Goal: Find specific page/section: Find specific page/section

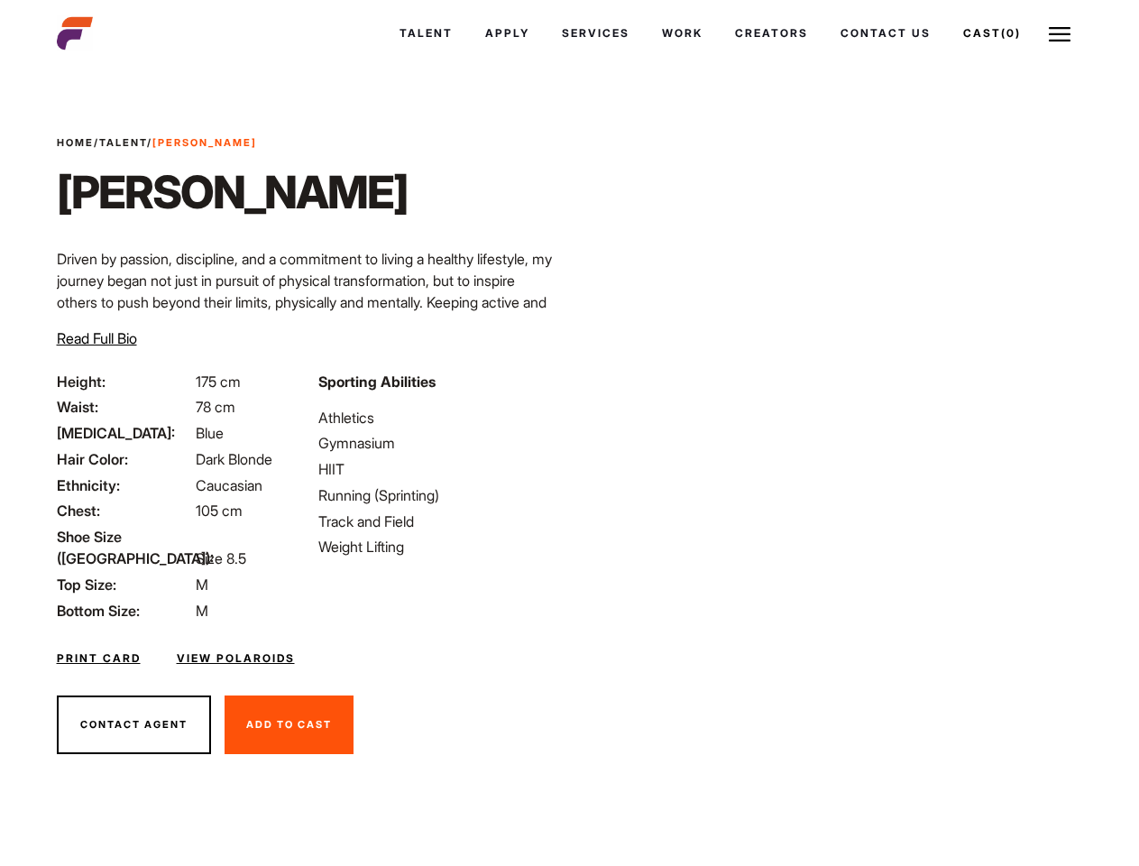
click at [989, 33] on link "Cast (0)" at bounding box center [992, 33] width 90 height 49
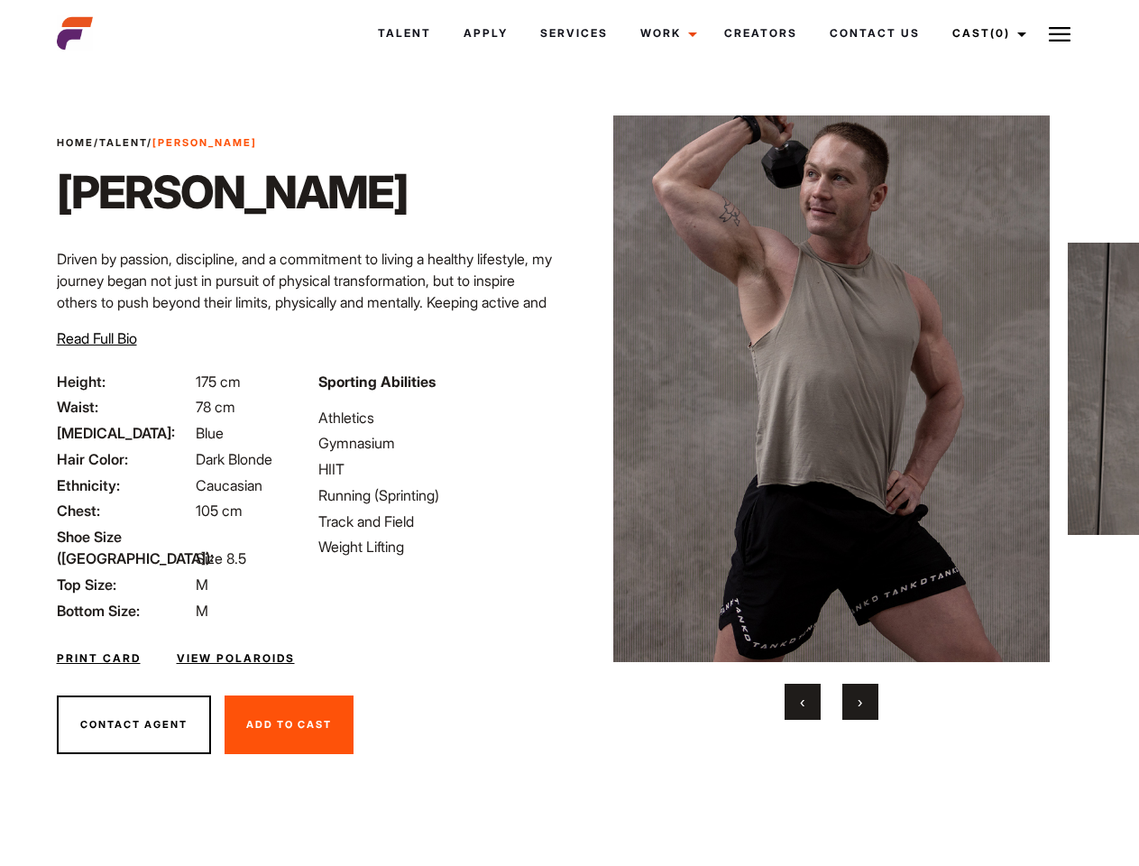
click at [984, 33] on link "Cast (0)" at bounding box center [986, 33] width 101 height 49
click at [1059, 33] on img at bounding box center [1060, 34] width 22 height 22
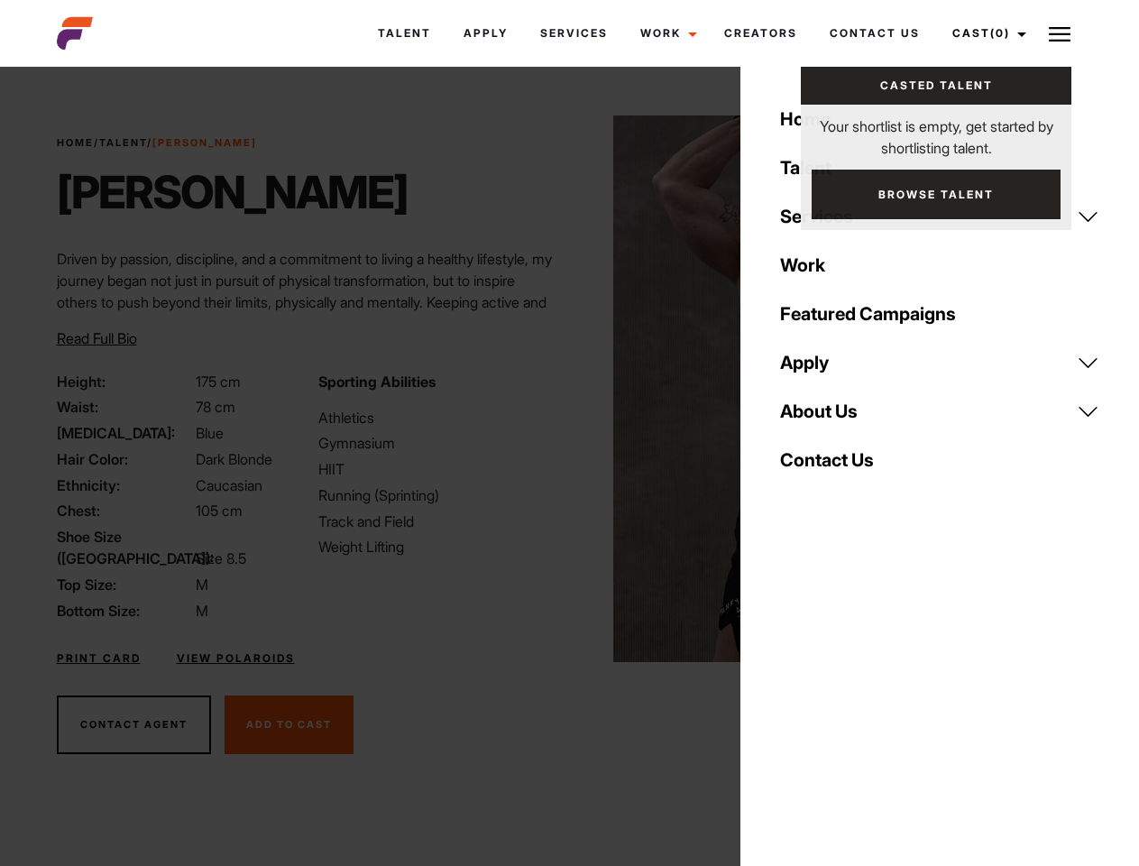
click at [830, 417] on img at bounding box center [831, 388] width 437 height 546
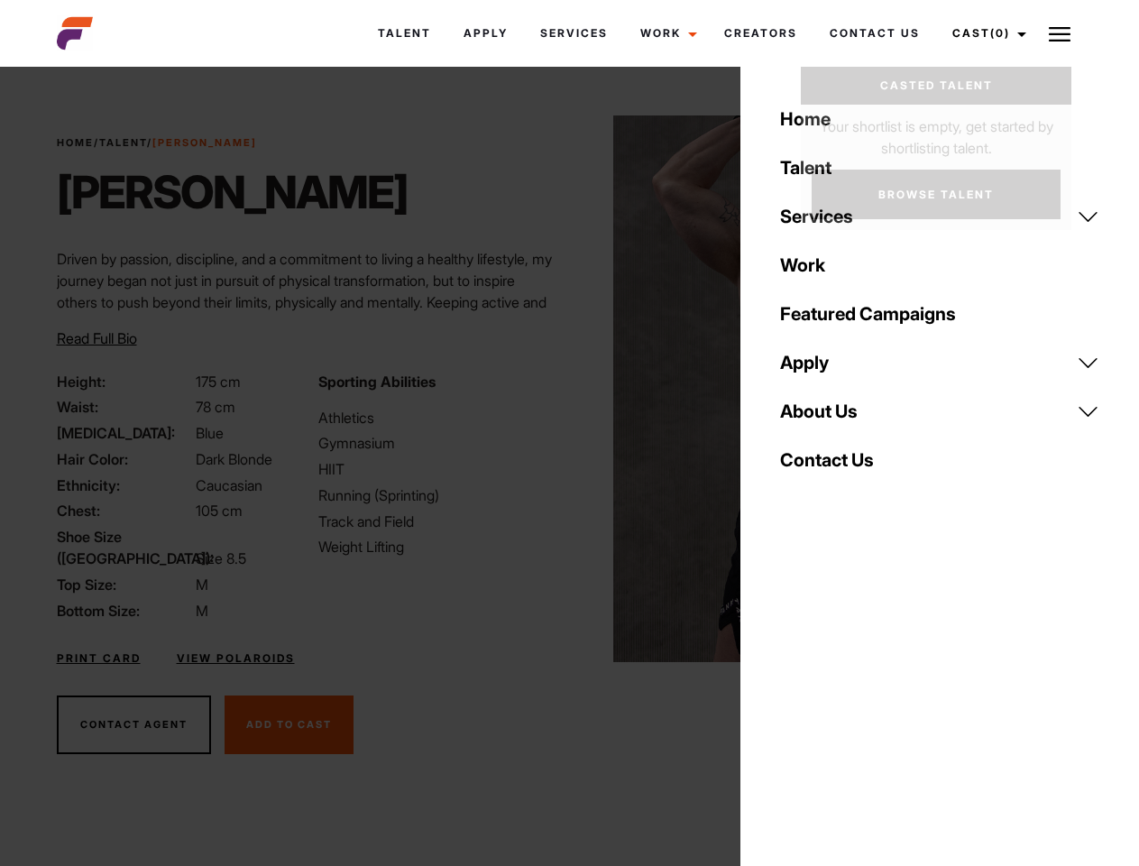
click at [569, 389] on div "Sporting Abilities Athletics Gymnasium HIIT Running (Sprinting) Track and Field…" at bounding box center [437, 496] width 261 height 251
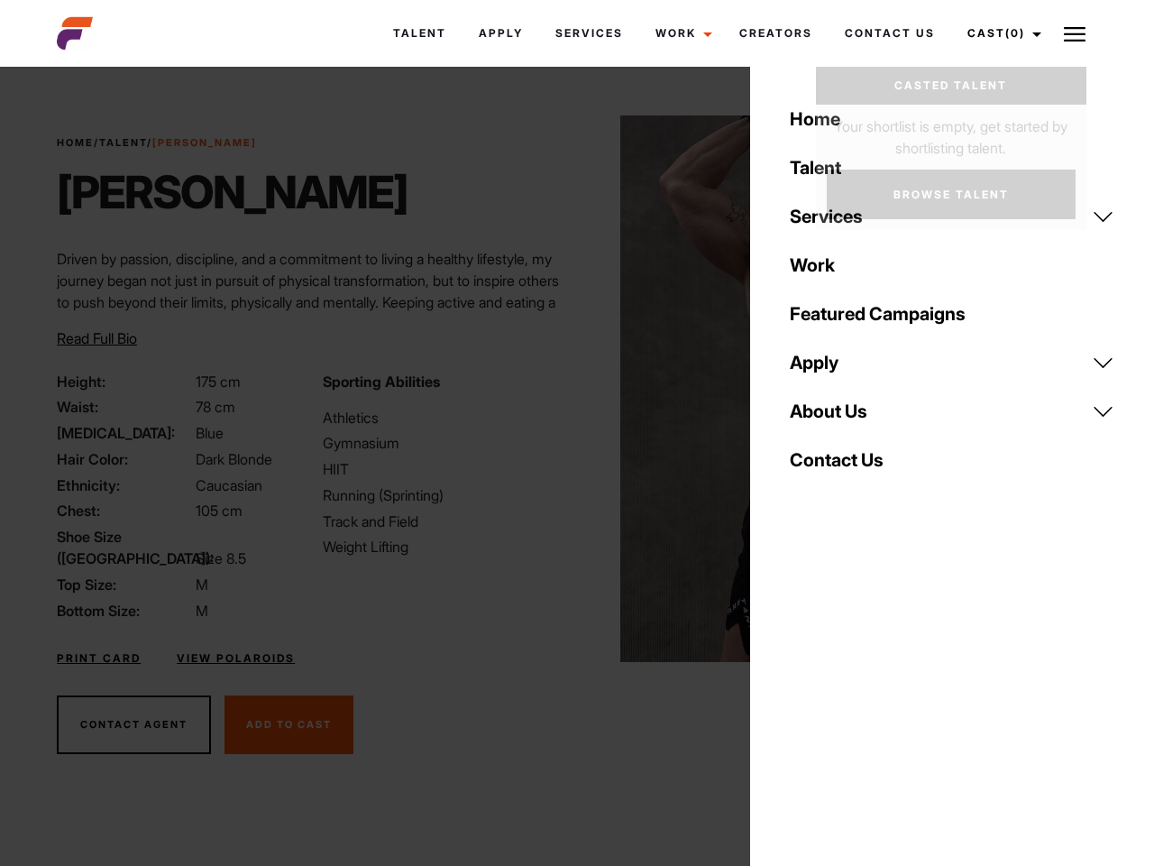
click at [802, 701] on div "Home Talent Services Talent Casting Photography Videography Creative Hair and M…" at bounding box center [952, 433] width 404 height 866
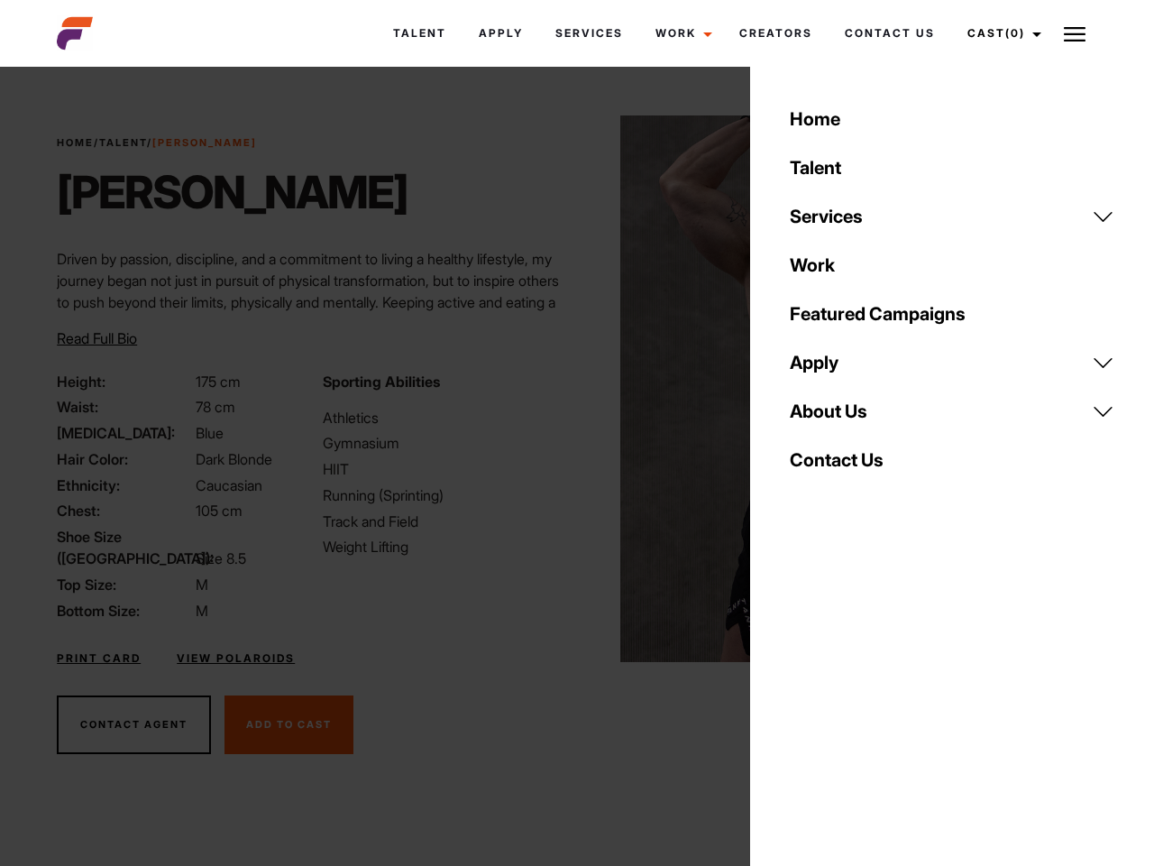
click at [860, 701] on div "Home Talent Services Talent Casting Photography Videography Creative Hair and M…" at bounding box center [952, 433] width 404 height 866
